Goal: Find specific page/section: Find specific page/section

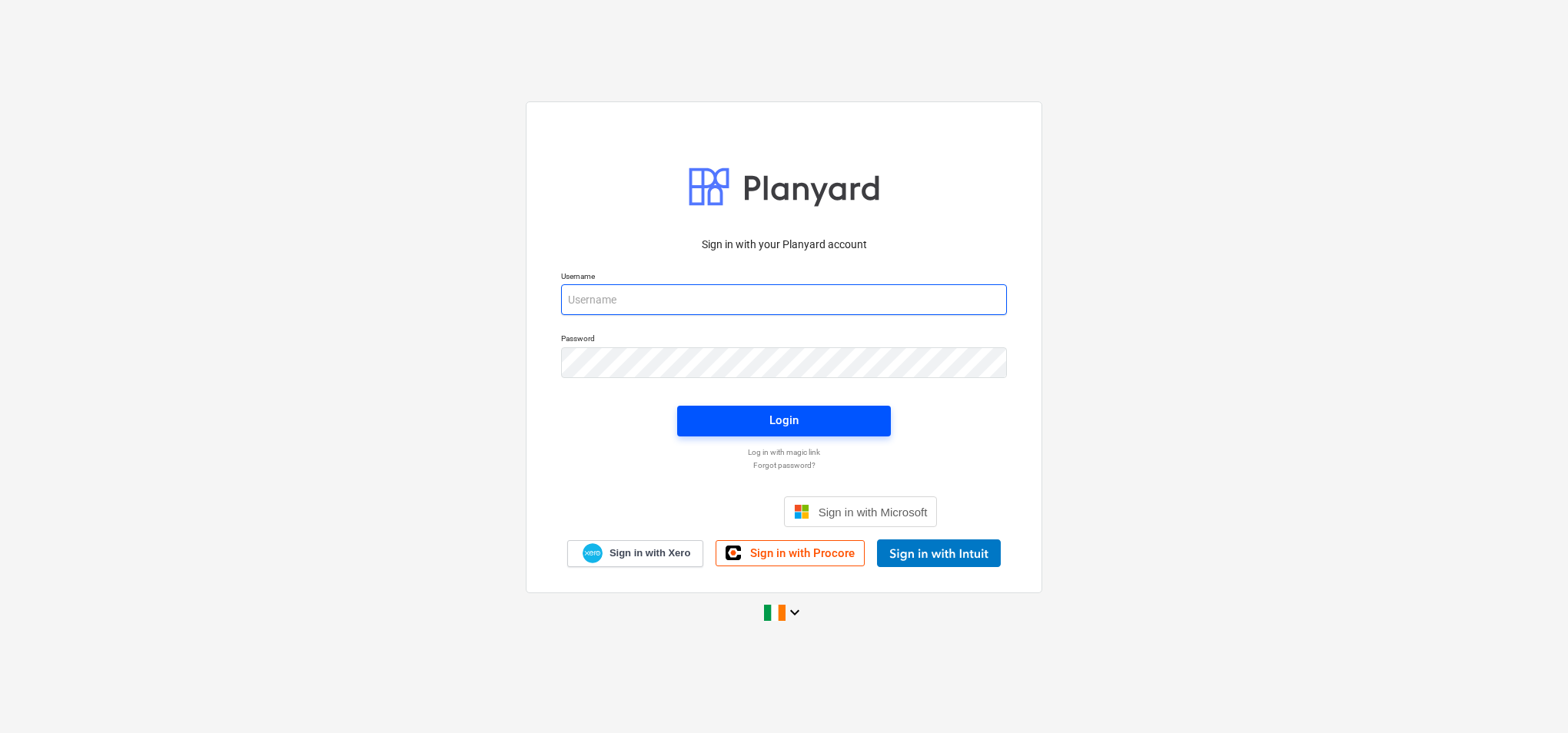
type input "[PERSON_NAME][EMAIL_ADDRESS][PERSON_NAME][DOMAIN_NAME]"
click at [788, 418] on div "Login" at bounding box center [784, 420] width 29 height 20
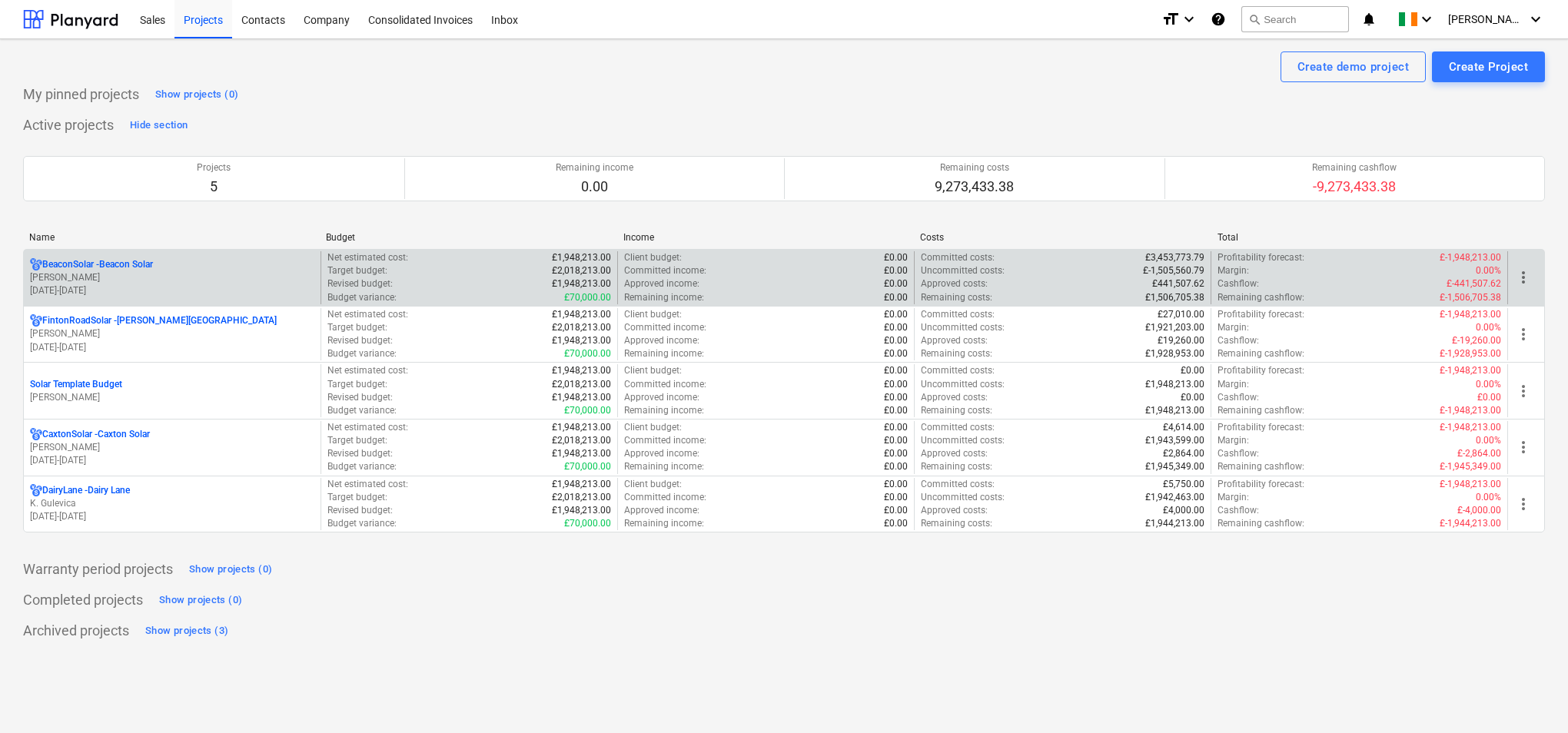
click at [179, 277] on p "[PERSON_NAME]" at bounding box center [172, 278] width 285 height 14
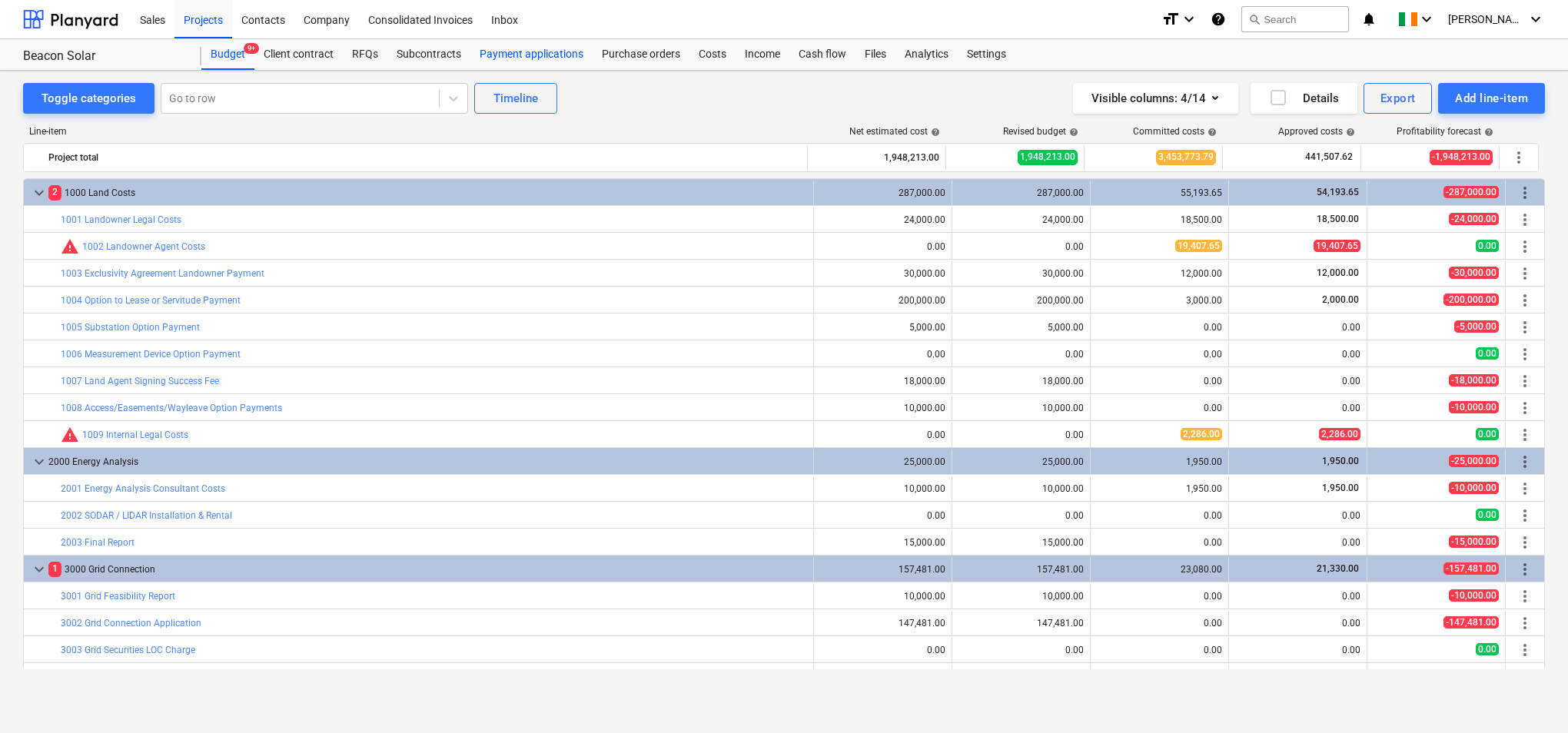
click at [545, 53] on div "Payment applications" at bounding box center [532, 55] width 123 height 31
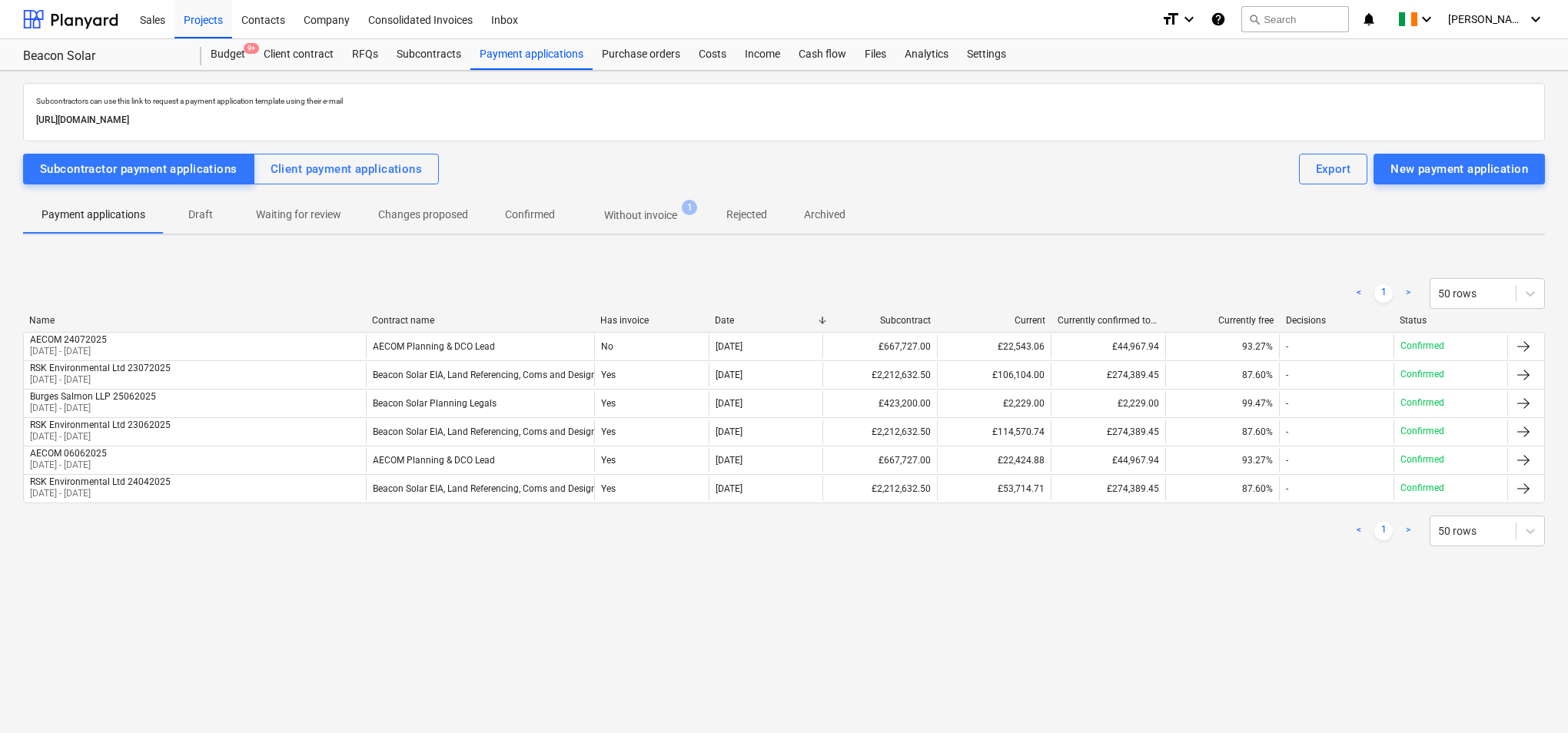
click at [660, 220] on p "Without invoice" at bounding box center [641, 215] width 73 height 16
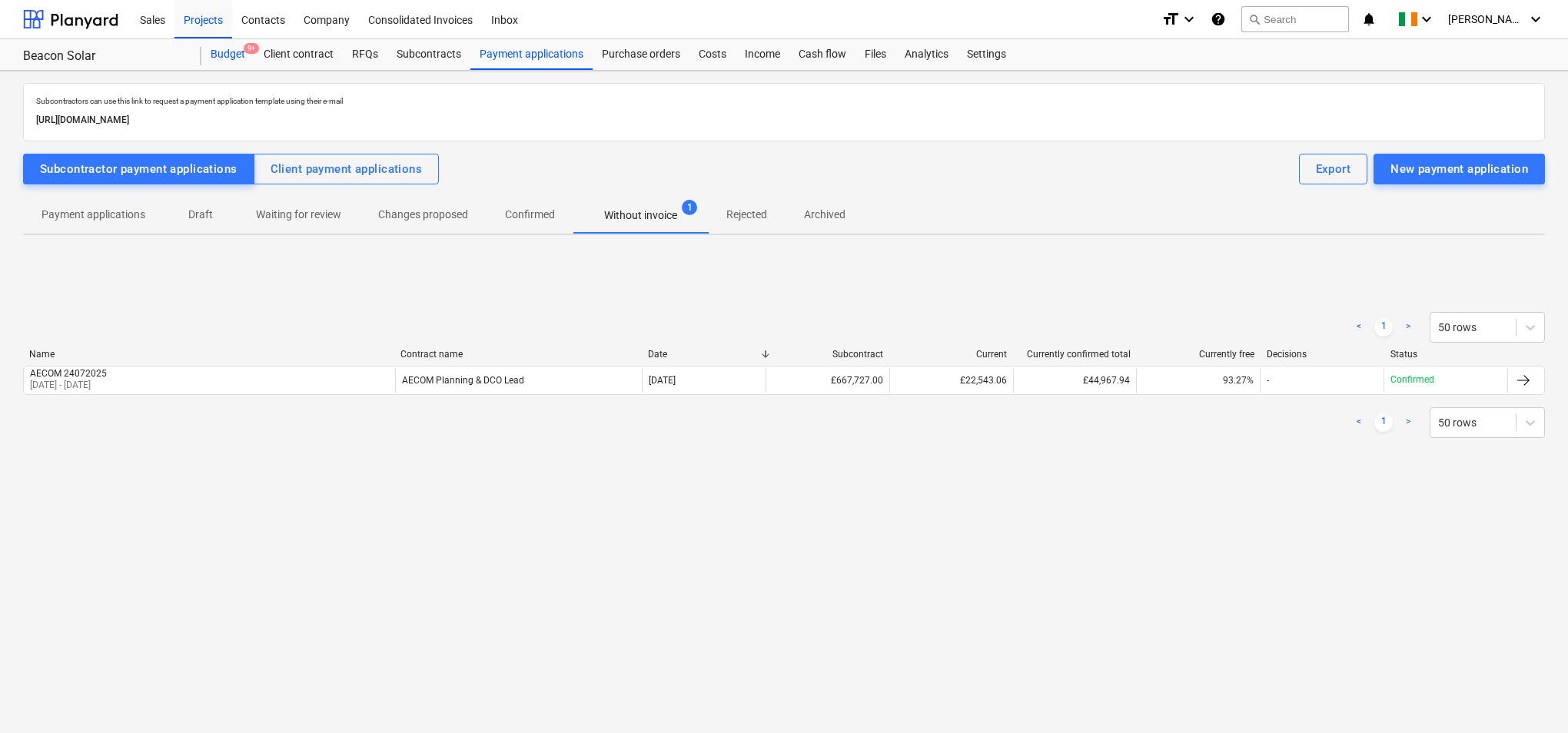
click at [238, 48] on div "Budget 9+" at bounding box center [228, 55] width 53 height 31
